Goal: Task Accomplishment & Management: Manage account settings

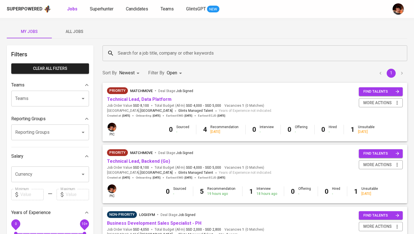
click at [77, 31] on span "All Jobs" at bounding box center [74, 31] width 38 height 7
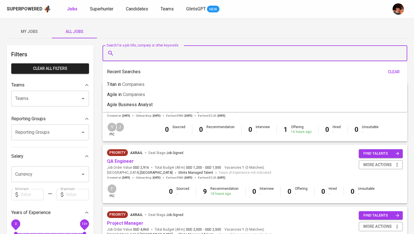
click at [121, 50] on input "Search for a job title, company or other keywords" at bounding box center [256, 53] width 280 height 11
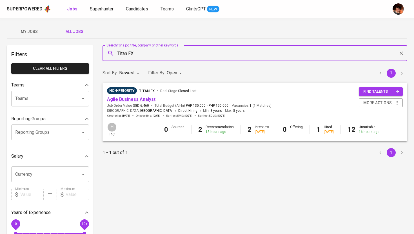
type input "Titan FX"
click at [144, 101] on link "Agile Business Analyst" at bounding box center [131, 99] width 48 height 5
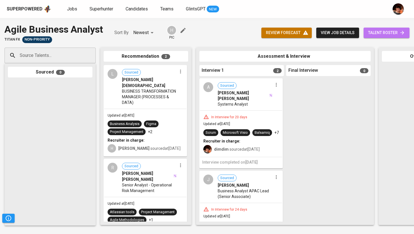
click at [375, 30] on span "talent roster" at bounding box center [386, 32] width 37 height 7
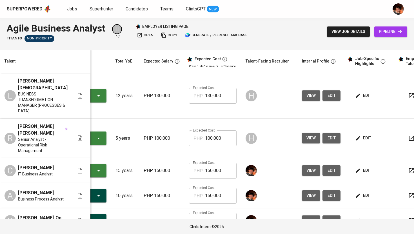
scroll to position [0, 46]
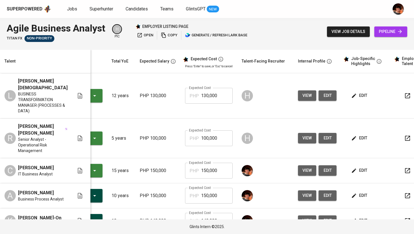
click at [353, 171] on span "edit" at bounding box center [359, 170] width 15 height 7
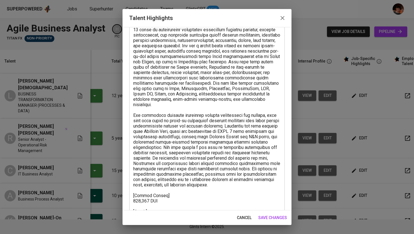
scroll to position [83, 0]
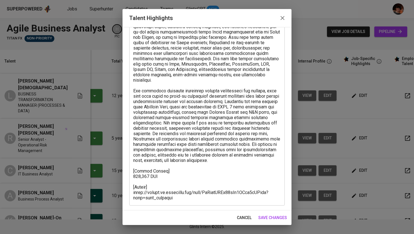
click at [279, 14] on button "button" at bounding box center [282, 18] width 14 height 14
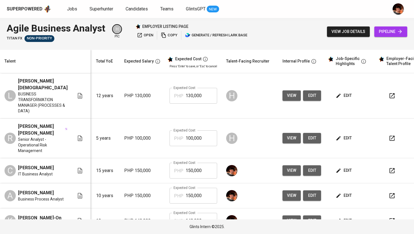
scroll to position [0, 72]
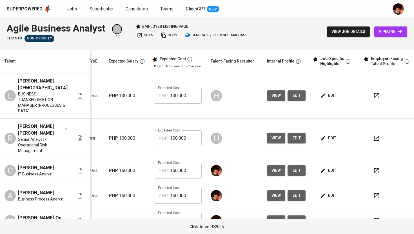
click at [373, 172] on icon "button" at bounding box center [376, 170] width 7 height 7
